Goal: Task Accomplishment & Management: Complete application form

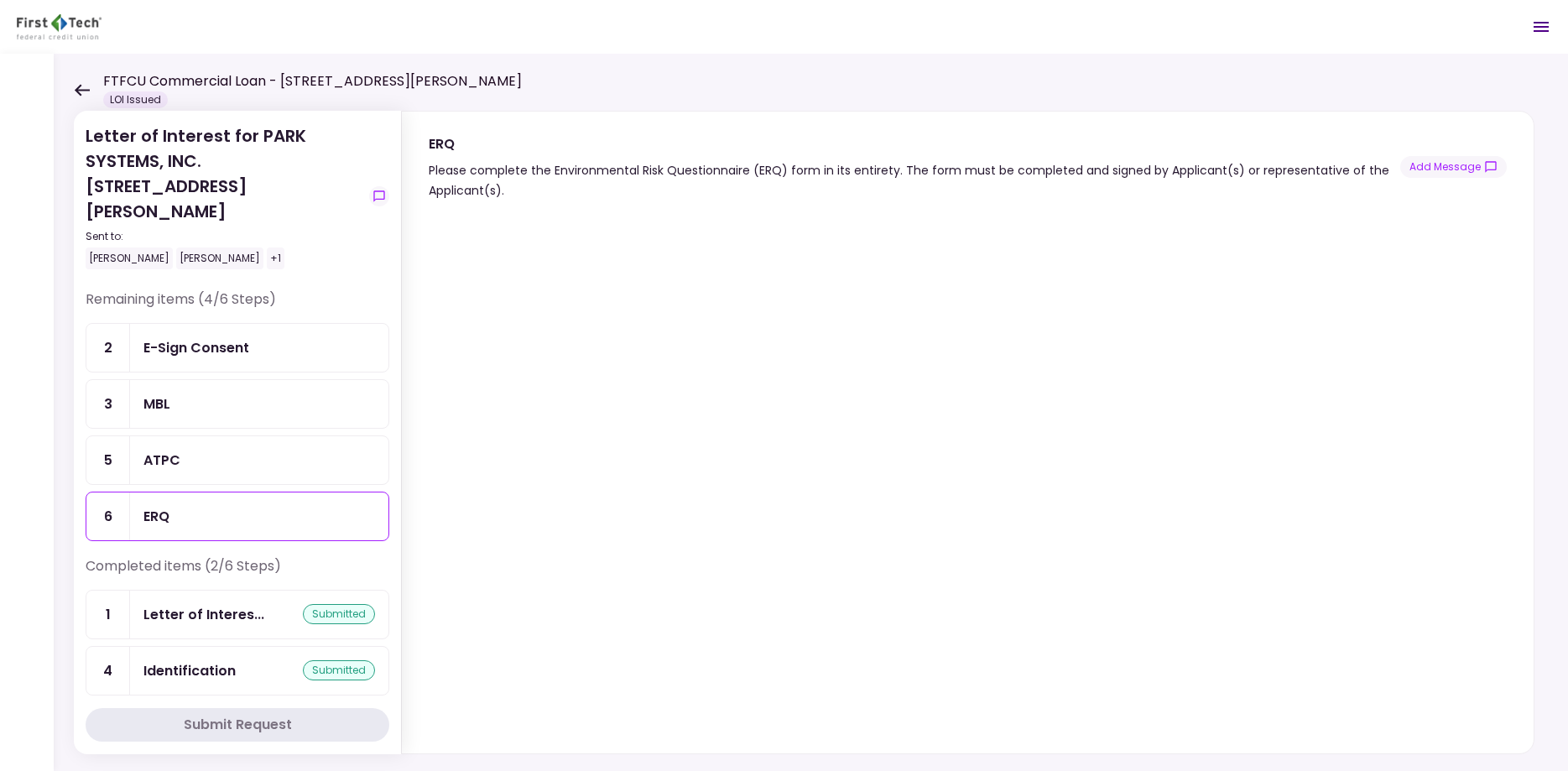
click at [170, 28] on header "FTFCU Commercial Loan - [STREET_ADDRESS][PERSON_NAME] LOI Issued 0 Messages New…" at bounding box center [784, 27] width 1568 height 54
click at [218, 337] on div "E-Sign Consent" at bounding box center [196, 347] width 106 height 21
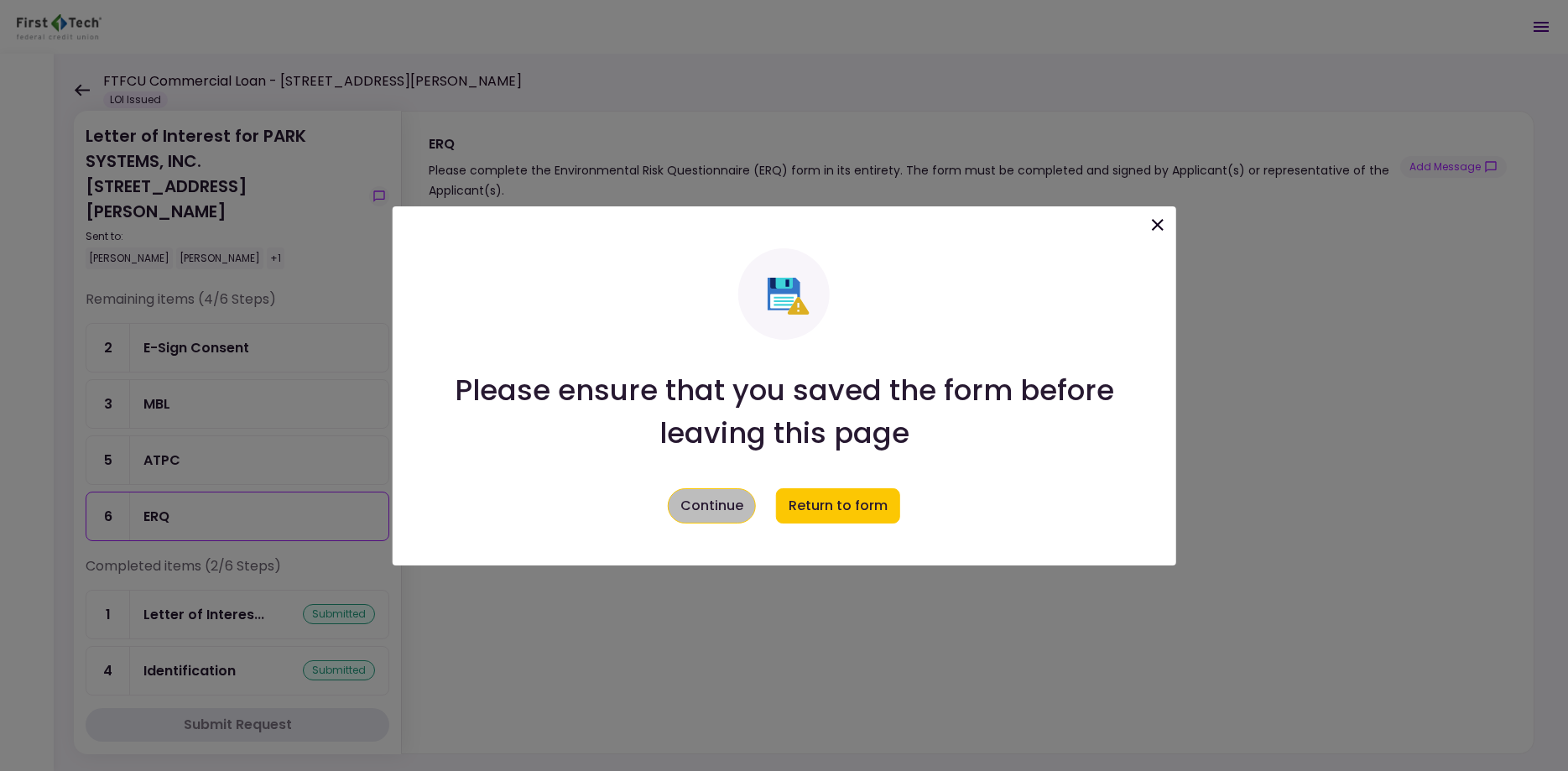
click at [693, 503] on button "Continue" at bounding box center [711, 505] width 88 height 36
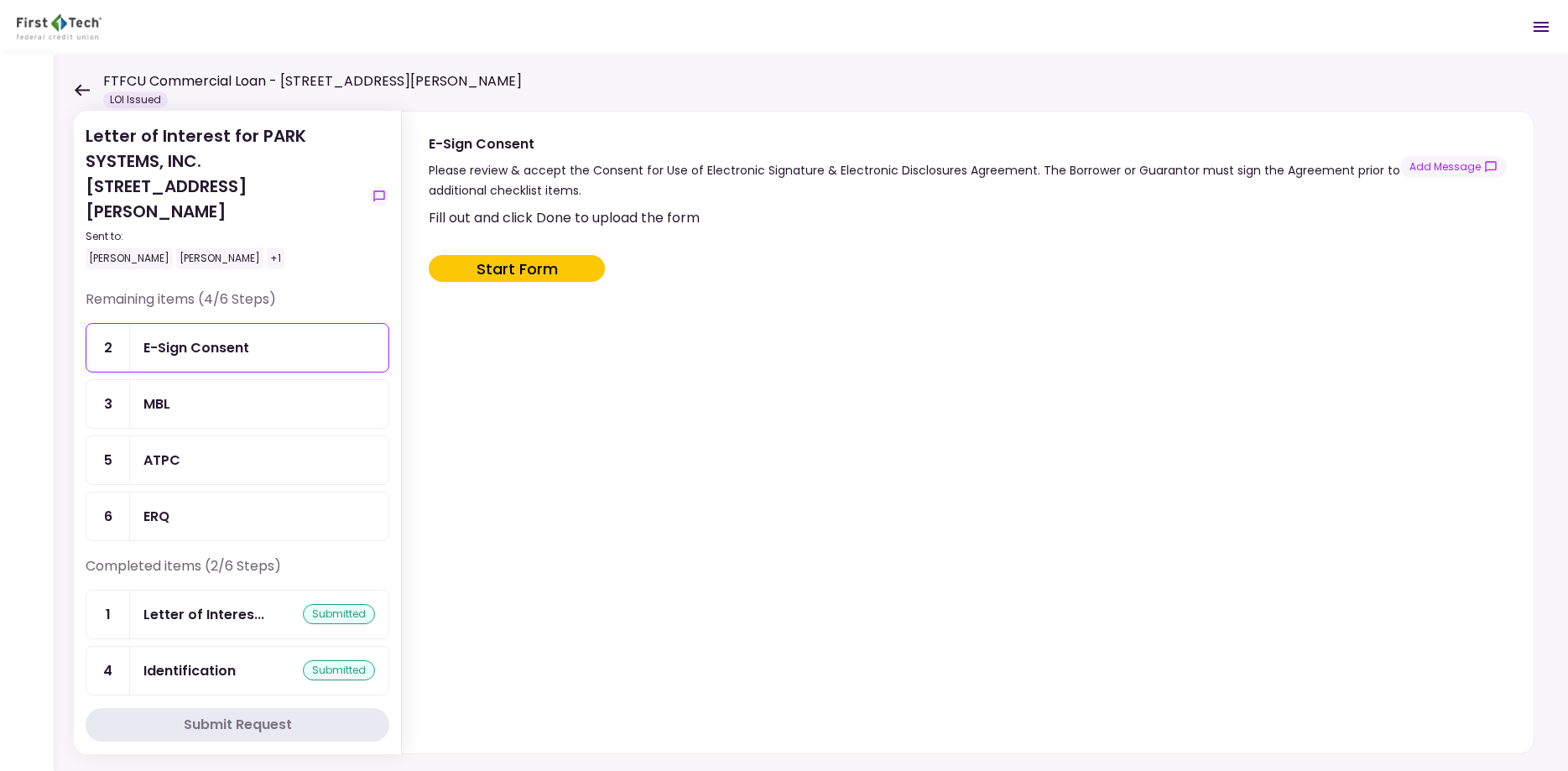
click at [708, 245] on div "Fill out and click Done to upload the form Start Form" at bounding box center [965, 476] width 1074 height 539
click at [709, 251] on div "Fill out and click Done to upload the form Start Form" at bounding box center [965, 476] width 1074 height 539
click at [884, 338] on div "Fill out and click Done to upload the form Start Form" at bounding box center [965, 476] width 1074 height 539
click at [173, 394] on div "MBL" at bounding box center [259, 404] width 258 height 48
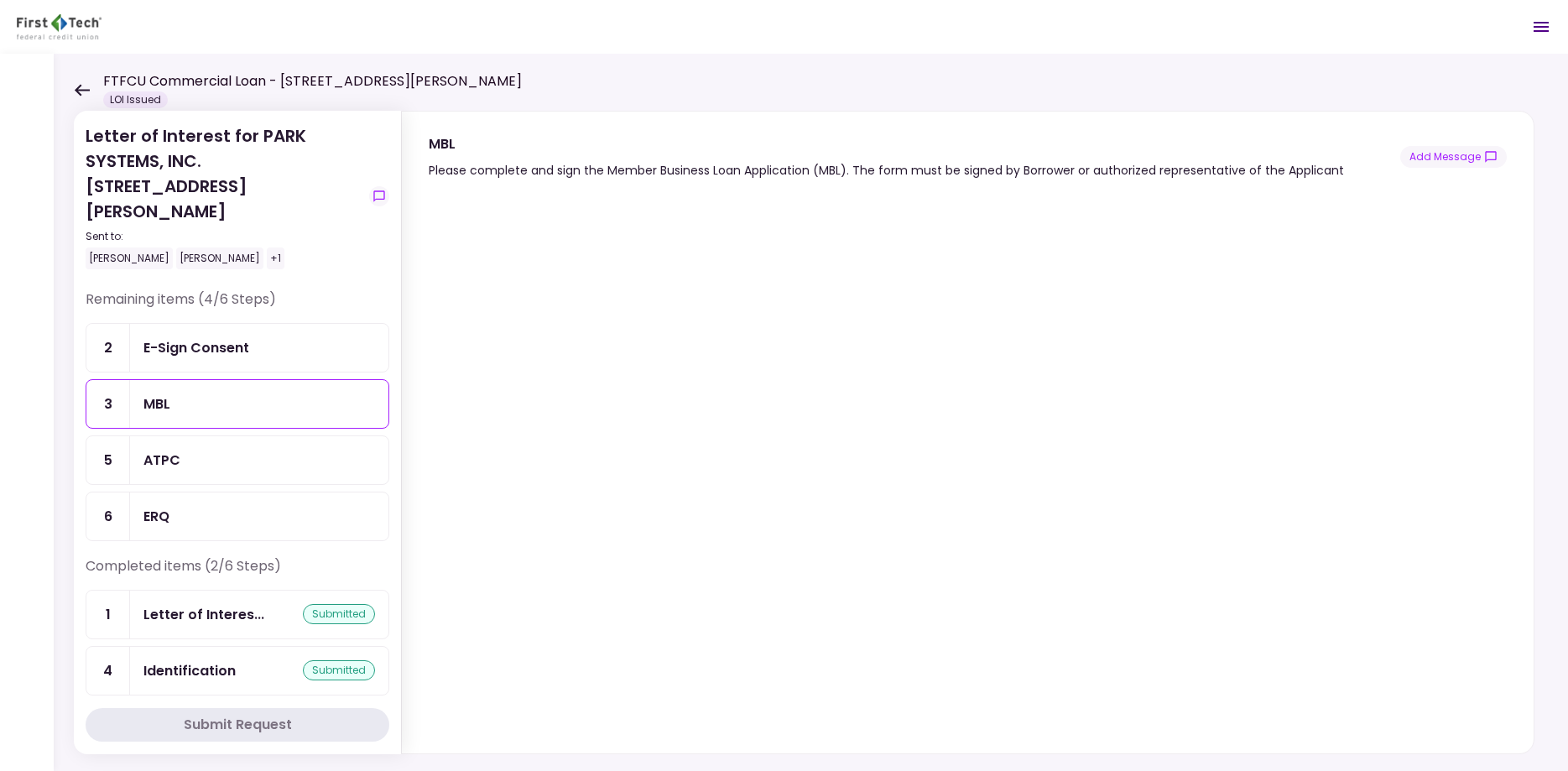
click at [263, 505] on div "ERQ" at bounding box center [259, 516] width 231 height 21
